Goal: Check status: Check status

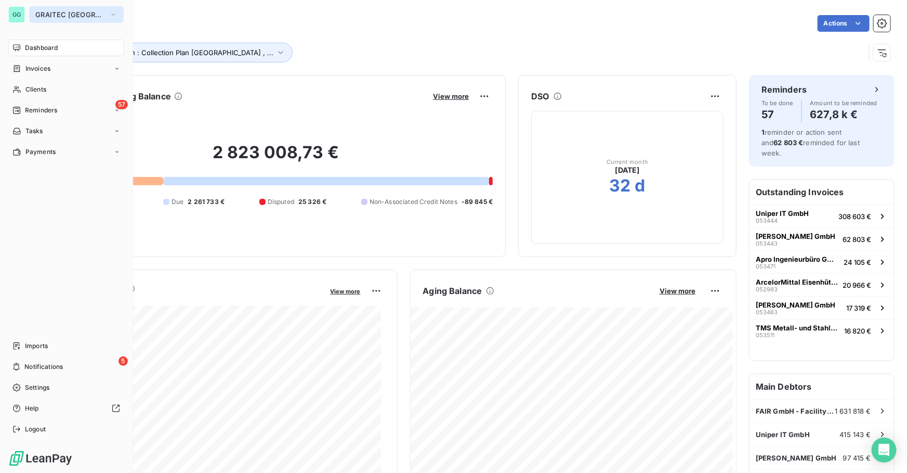
click at [68, 15] on span "GRAITEC [GEOGRAPHIC_DATA]" at bounding box center [70, 14] width 70 height 8
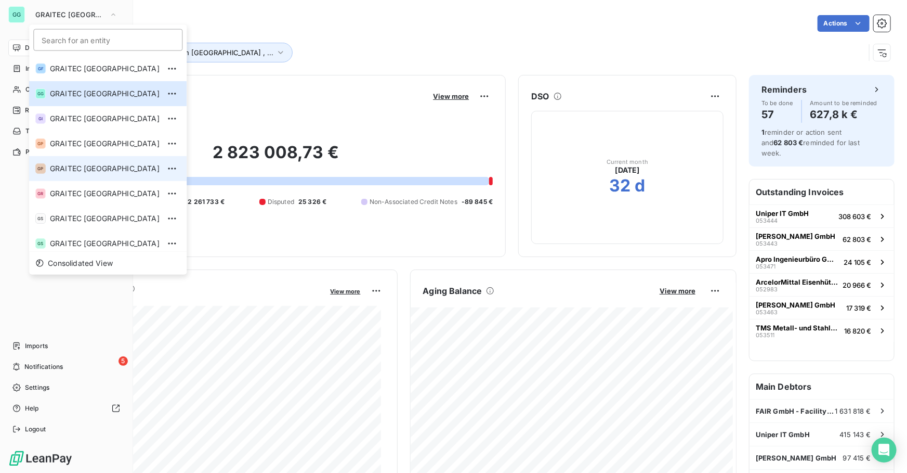
scroll to position [103, 0]
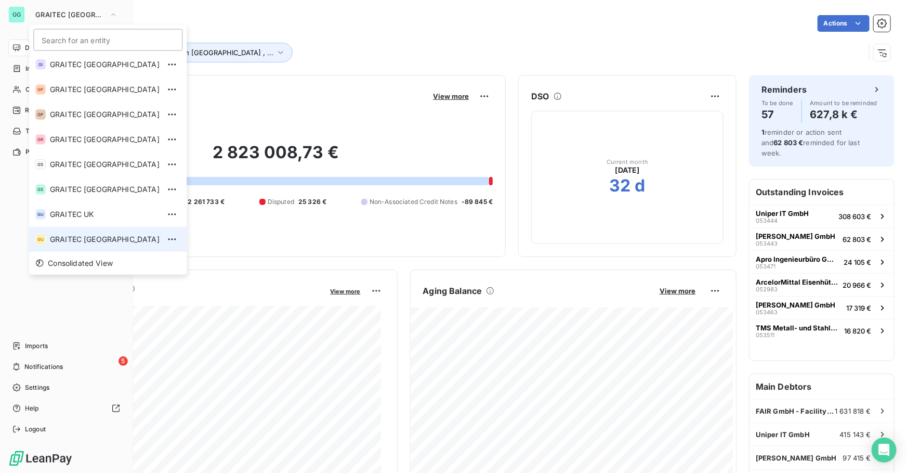
click at [92, 235] on span "GRAITEC [GEOGRAPHIC_DATA]" at bounding box center [105, 239] width 110 height 10
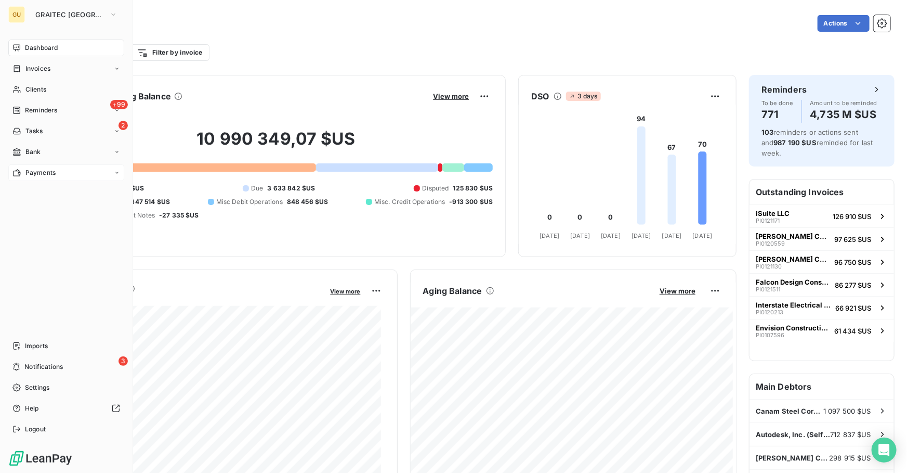
click at [25, 177] on div "Payments" at bounding box center [66, 172] width 116 height 17
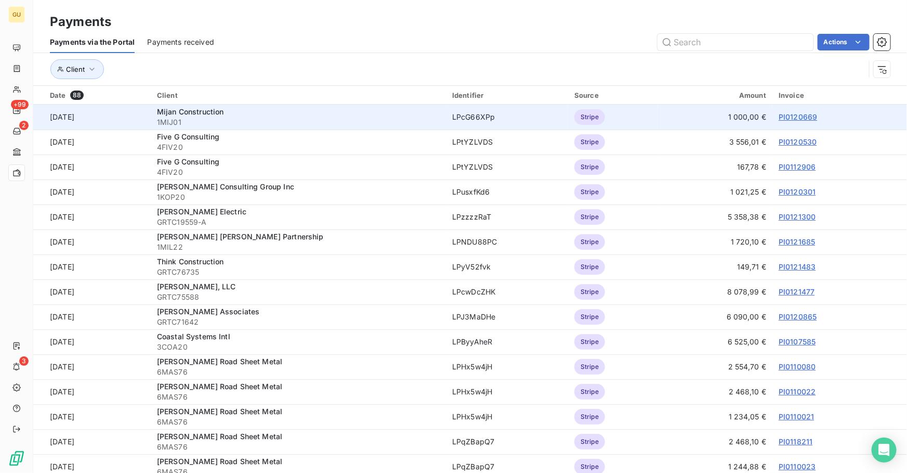
click at [787, 115] on link "PI0120669" at bounding box center [798, 116] width 38 height 9
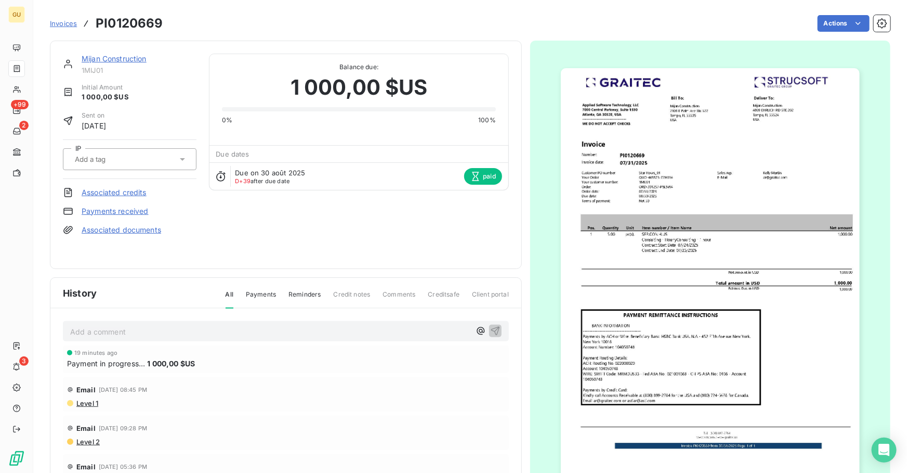
click at [177, 162] on icon at bounding box center [182, 159] width 10 height 10
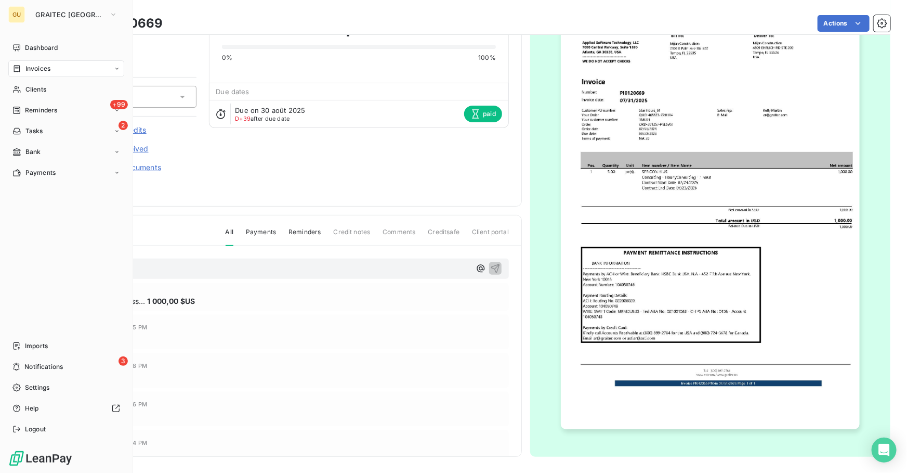
click at [36, 23] on div "GU GRAITEC USA Dashboard Invoices Clients +99 Reminders 2 Tasks Bank Payments I…" at bounding box center [66, 236] width 133 height 473
